Goal: Navigation & Orientation: Go to known website

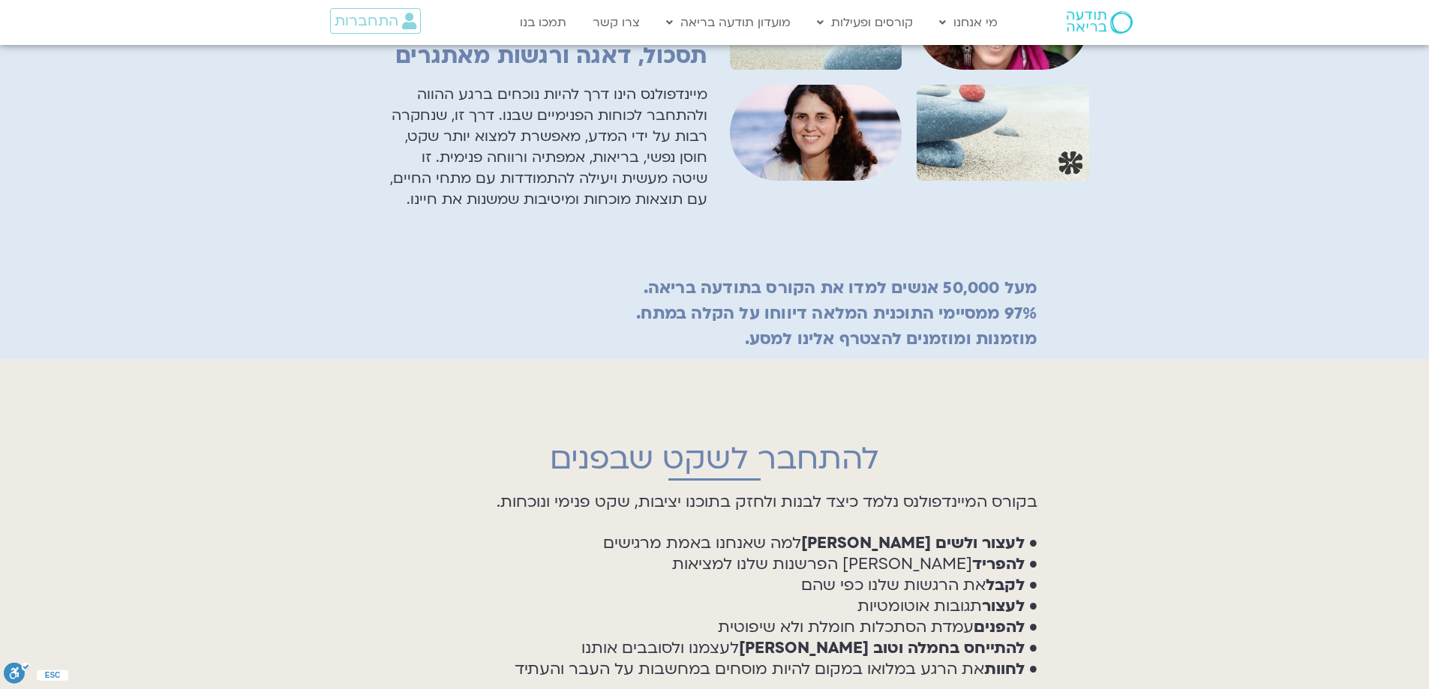
scroll to position [1840, 0]
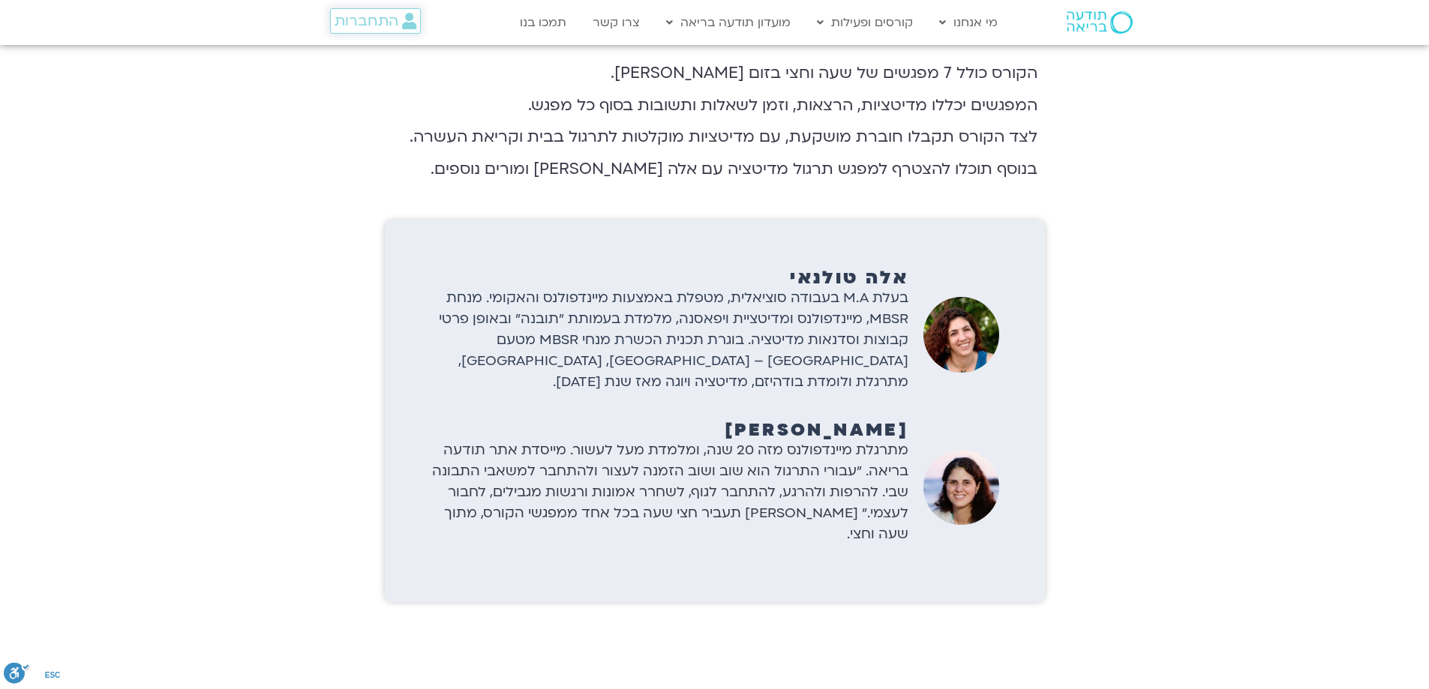
click at [361, 25] on span "התחברות" at bounding box center [366, 21] width 64 height 16
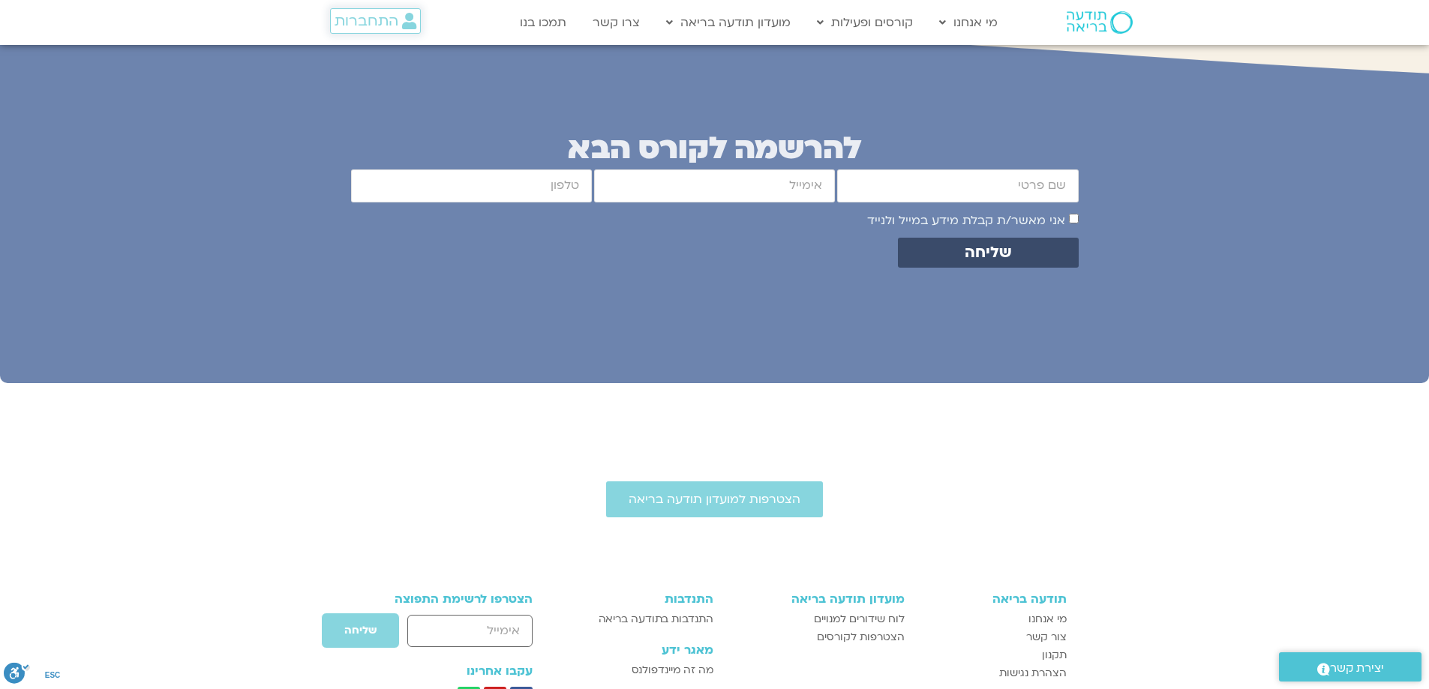
scroll to position [6091, 0]
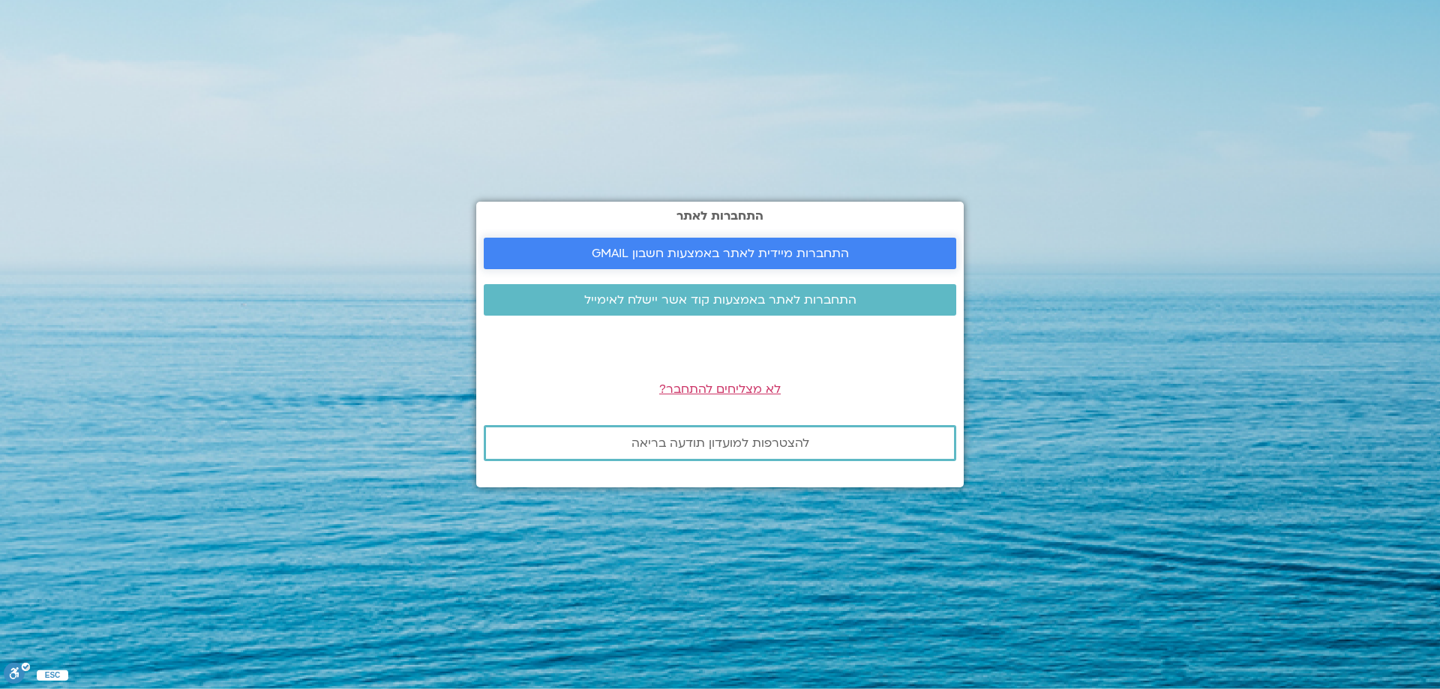
click at [709, 251] on span "התחברות מיידית לאתר באמצעות חשבון GMAIL" at bounding box center [720, 253] width 257 height 13
